Goal: Find specific page/section: Find specific page/section

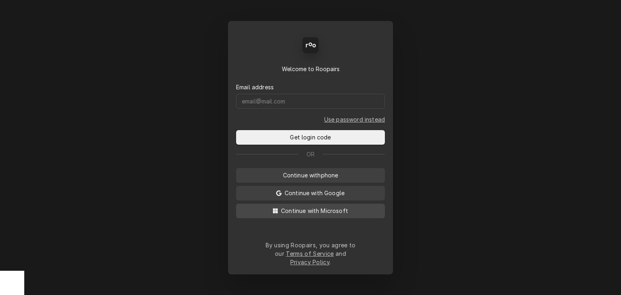
click at [316, 214] on span "Continue with Microsoft" at bounding box center [315, 211] width 70 height 8
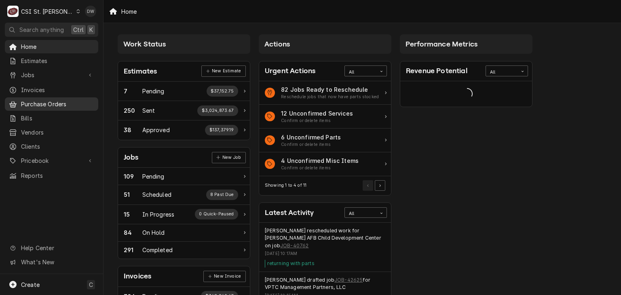
click at [36, 100] on span "Purchase Orders" at bounding box center [57, 104] width 73 height 8
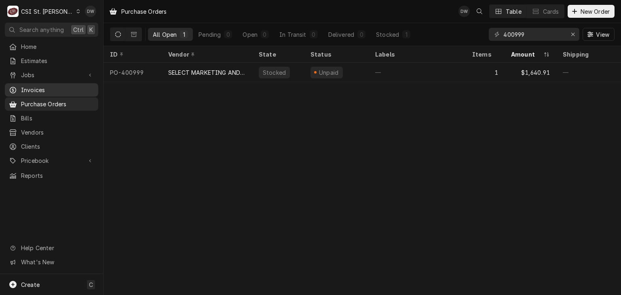
click at [39, 89] on span "Invoices" at bounding box center [57, 90] width 73 height 8
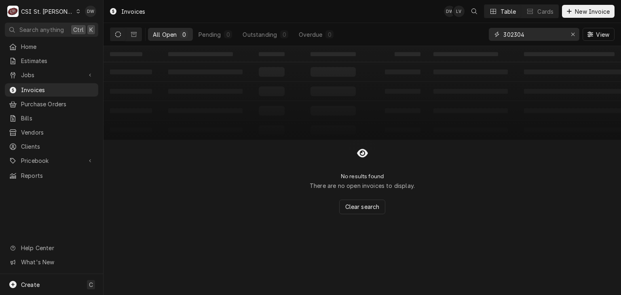
drag, startPoint x: 530, startPoint y: 33, endPoint x: 460, endPoint y: 38, distance: 70.1
click at [460, 38] on div "All Open 0 Pending 0 Outstanding 0 Overdue 0 302304 View" at bounding box center [362, 34] width 505 height 23
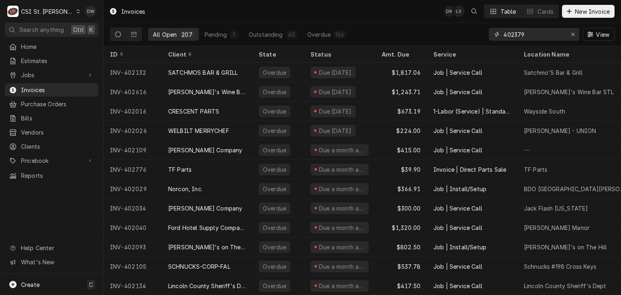
type input "402379"
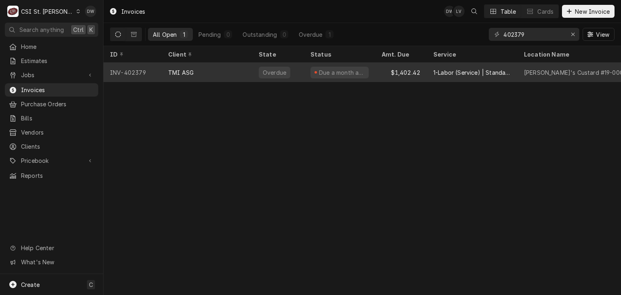
click at [179, 70] on div "TMI ASG" at bounding box center [180, 72] width 25 height 8
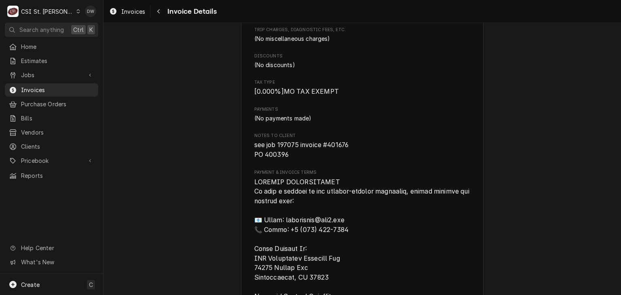
scroll to position [813, 0]
